Goal: Browse casually

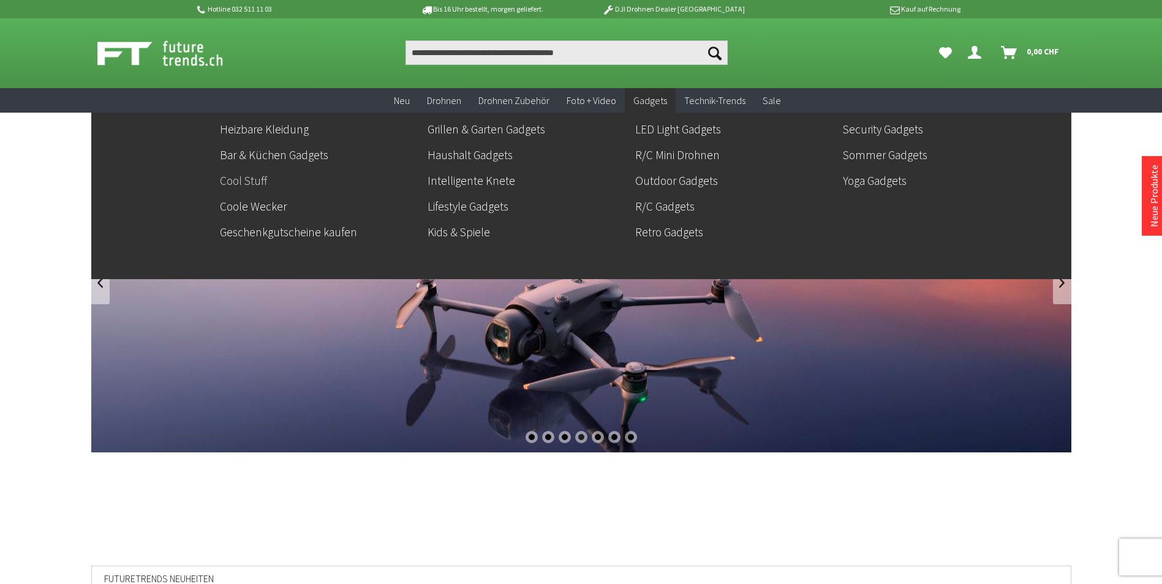
click at [251, 174] on link "Cool Stuff" at bounding box center [319, 180] width 198 height 21
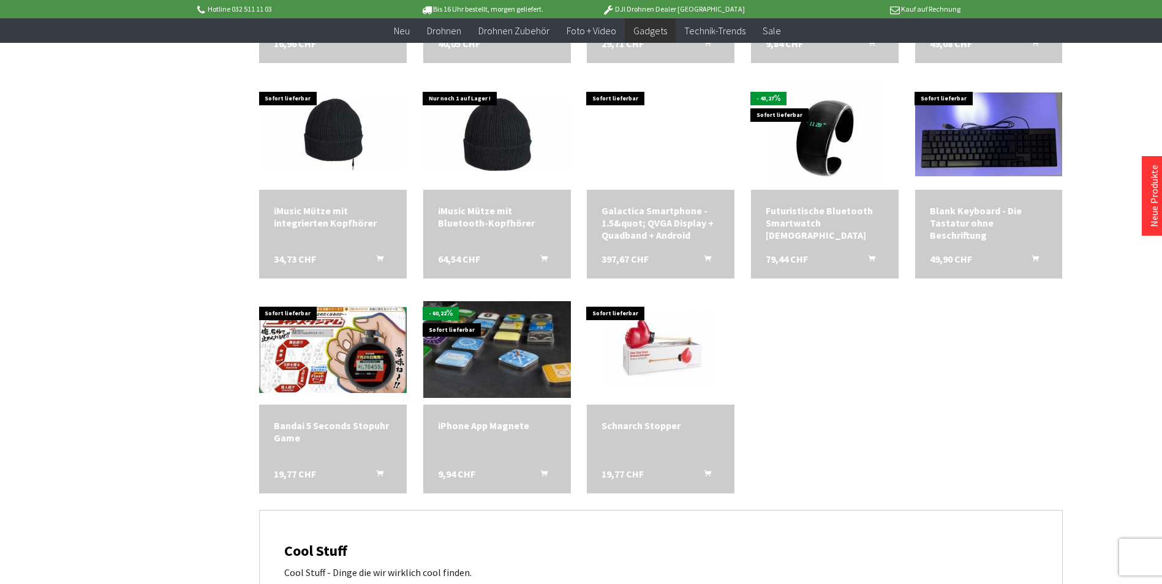
scroll to position [1837, 0]
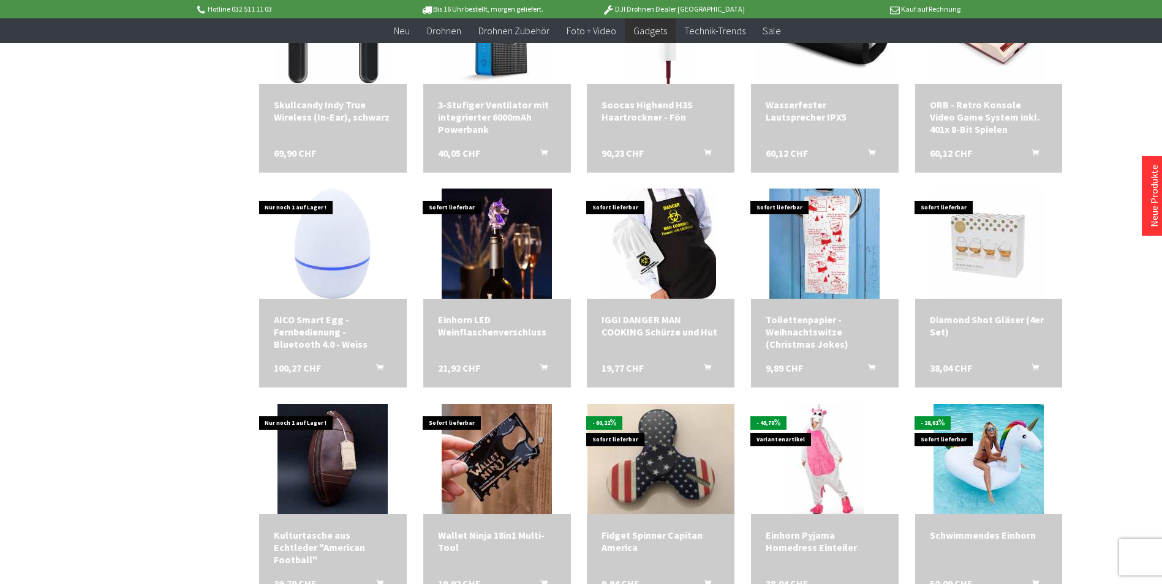
scroll to position [370, 0]
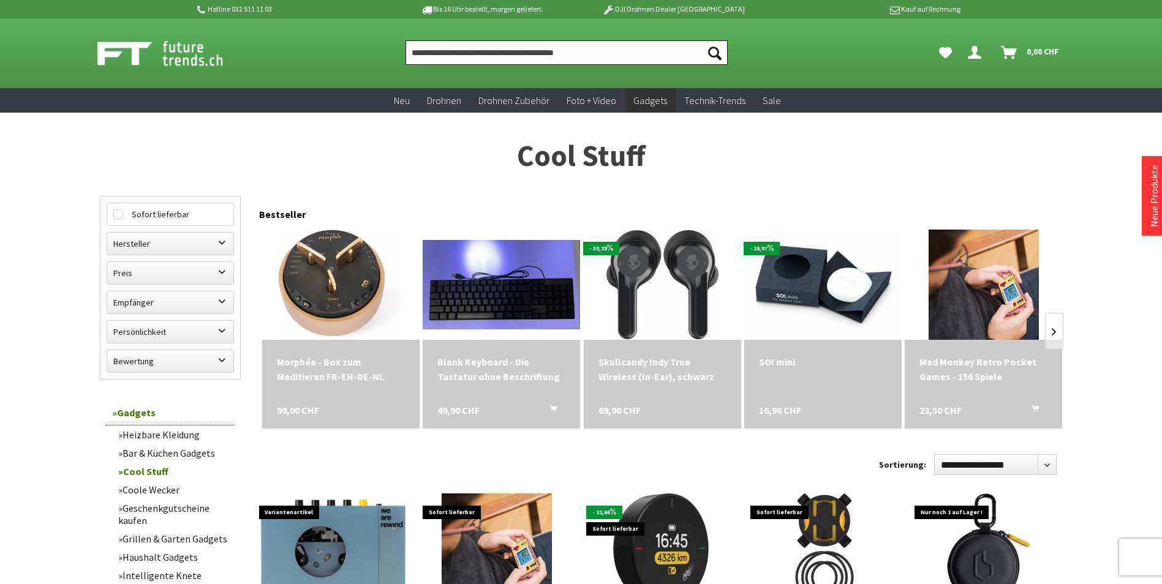
click at [498, 53] on input "Produkt, Marke, Kategorie, EAN, Artikelnummer…" at bounding box center [566, 52] width 322 height 24
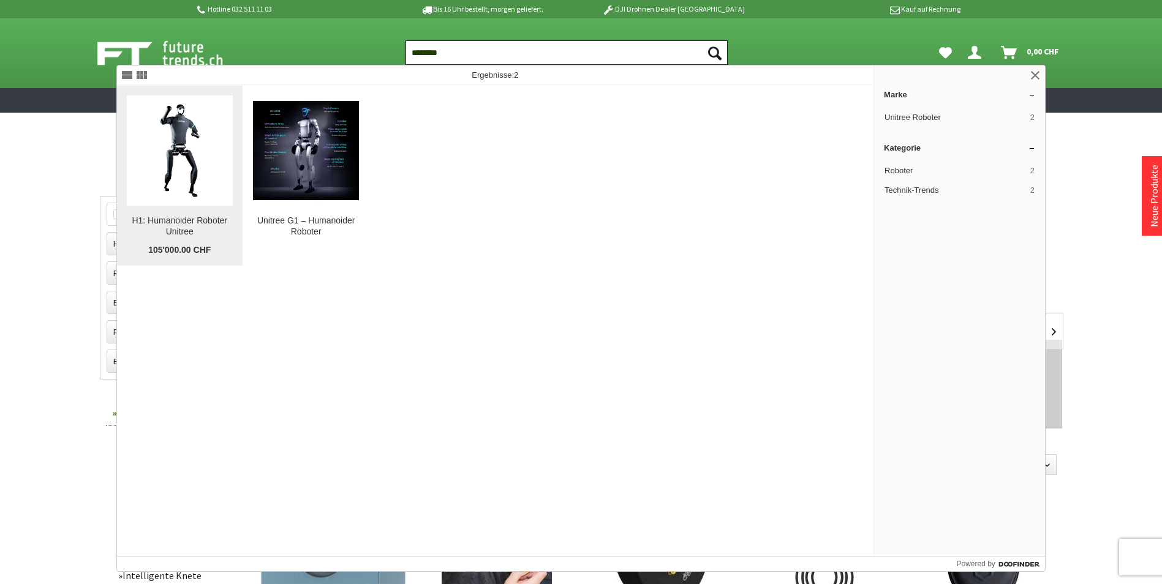
type input "********"
click at [176, 170] on img at bounding box center [180, 150] width 106 height 106
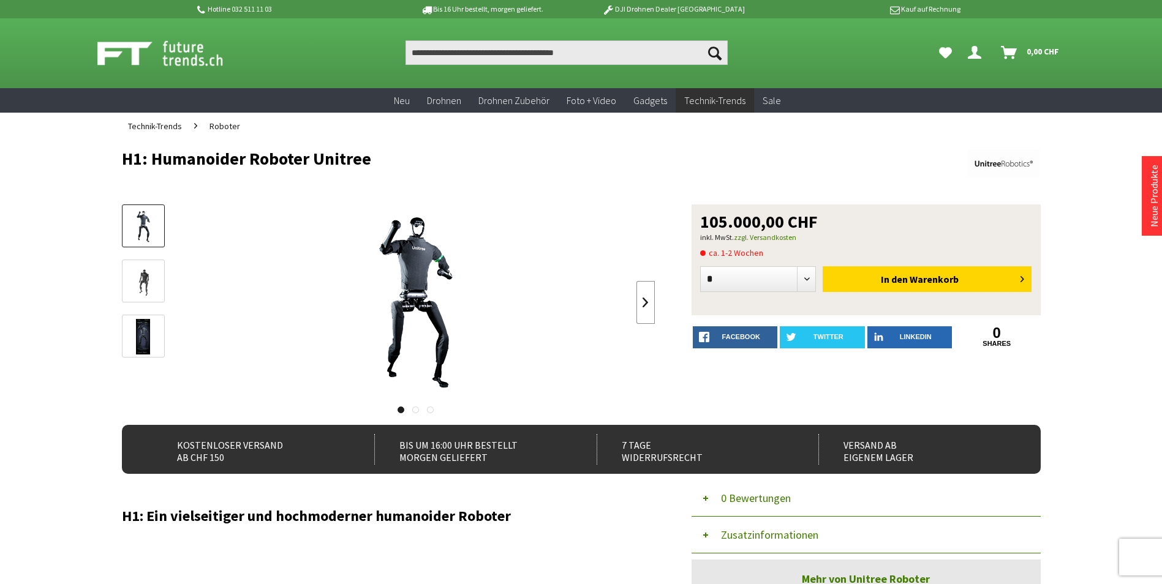
click at [642, 299] on link at bounding box center [645, 302] width 18 height 43
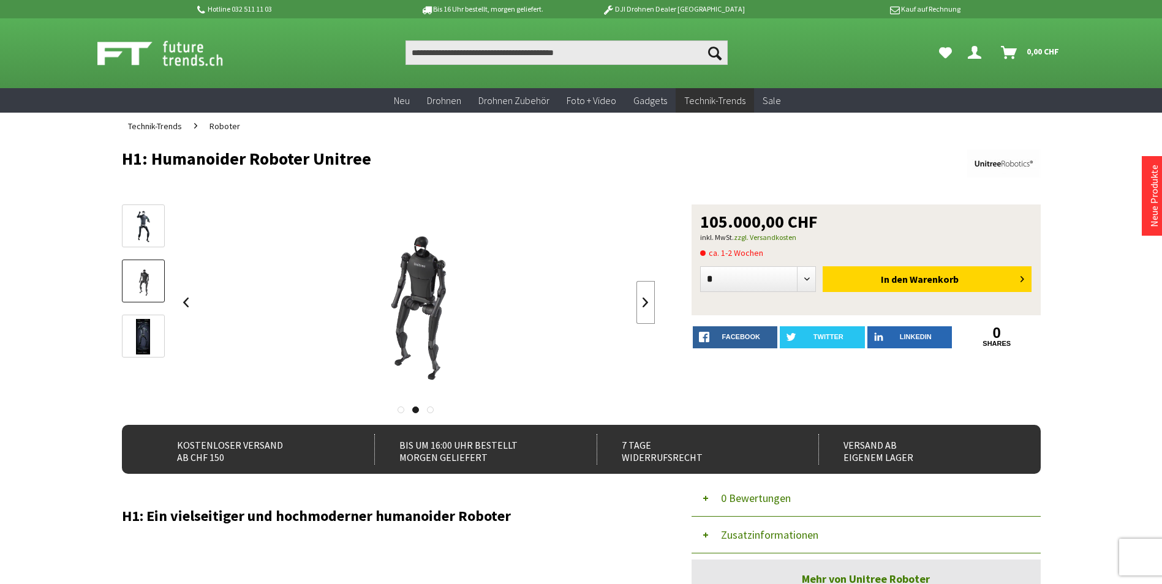
click at [642, 299] on link at bounding box center [645, 302] width 18 height 43
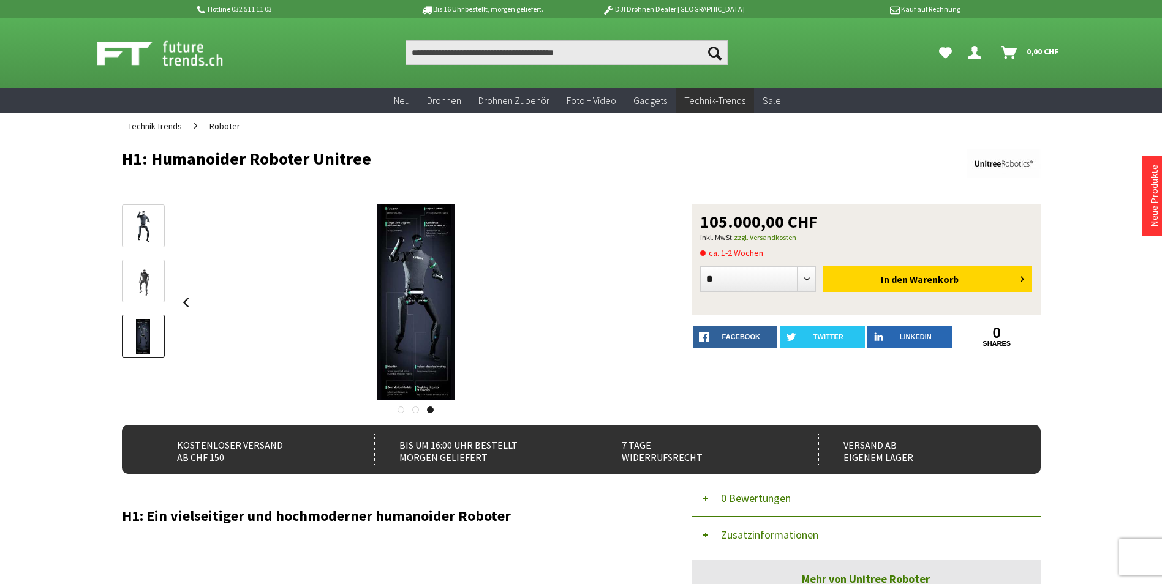
click at [642, 299] on div at bounding box center [416, 303] width 478 height 196
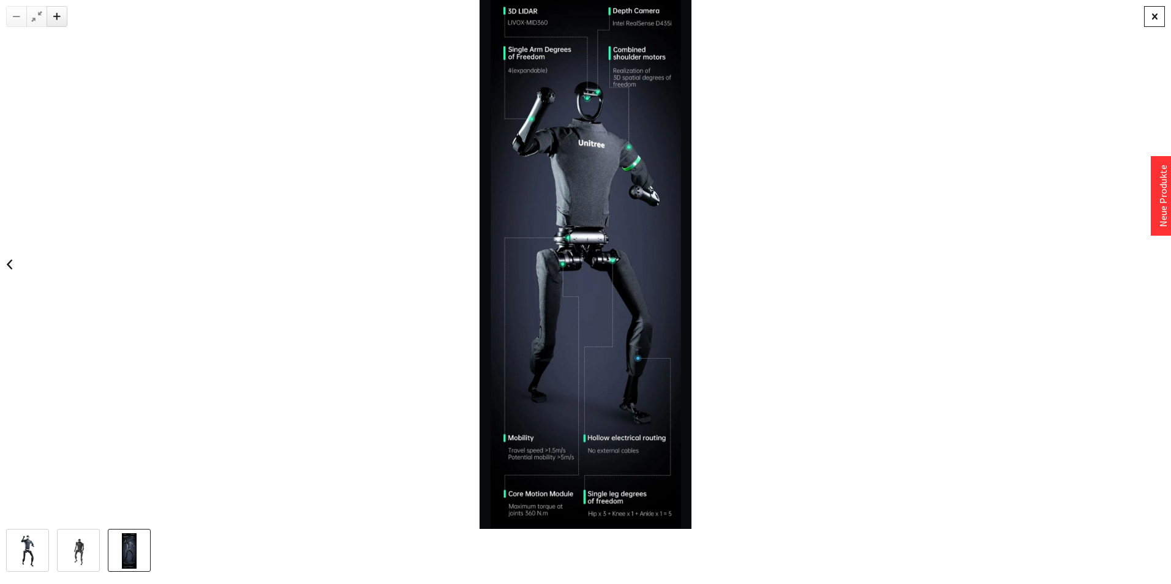
click at [1145, 13] on div at bounding box center [1154, 16] width 21 height 21
